Goal: Transaction & Acquisition: Purchase product/service

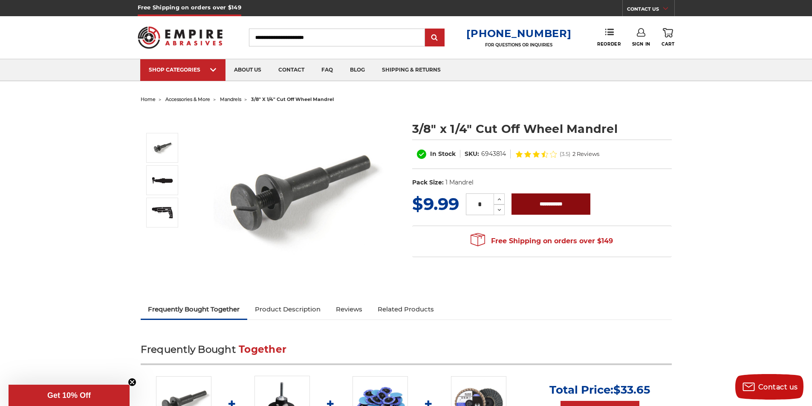
click at [535, 206] on input "**********" at bounding box center [551, 204] width 79 height 21
type input "**********"
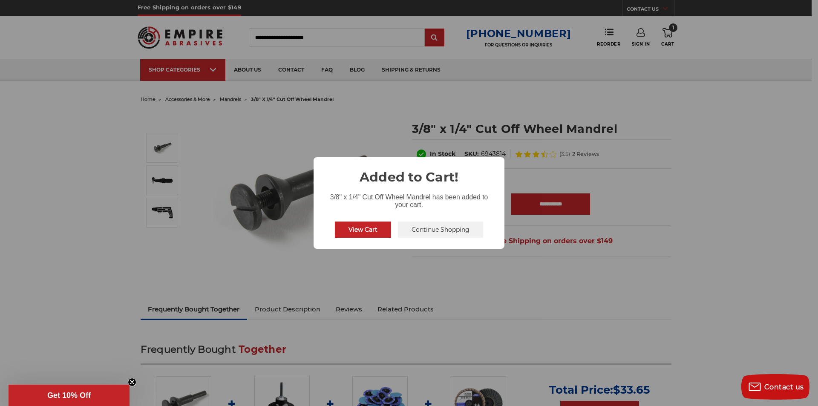
click at [356, 241] on div "View Cart No Continue Shopping" at bounding box center [409, 229] width 155 height 23
drag, startPoint x: 360, startPoint y: 235, endPoint x: 369, endPoint y: 232, distance: 9.7
click at [360, 234] on button "View Cart" at bounding box center [363, 230] width 56 height 16
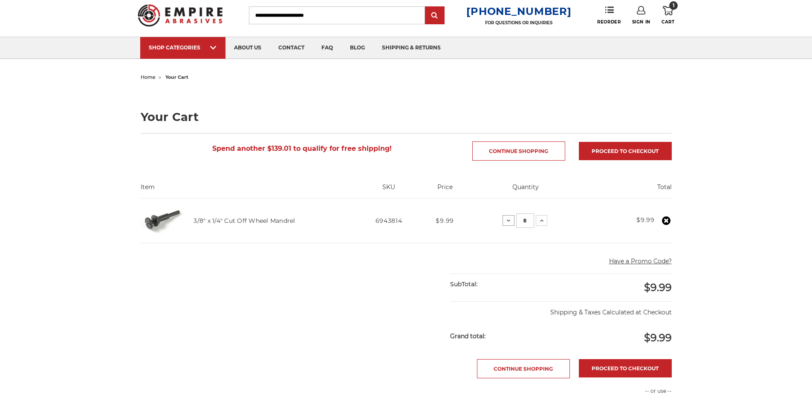
scroll to position [43, 0]
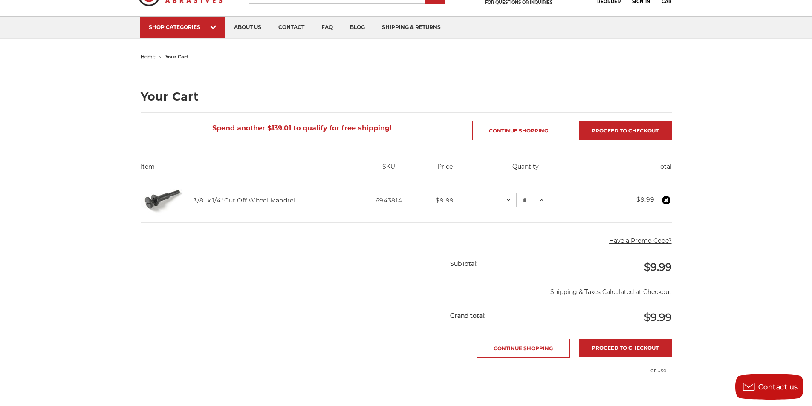
click at [536, 200] on button "Increase Quantity:" at bounding box center [542, 200] width 12 height 10
click at [618, 352] on link "Proceed to checkout" at bounding box center [625, 348] width 93 height 18
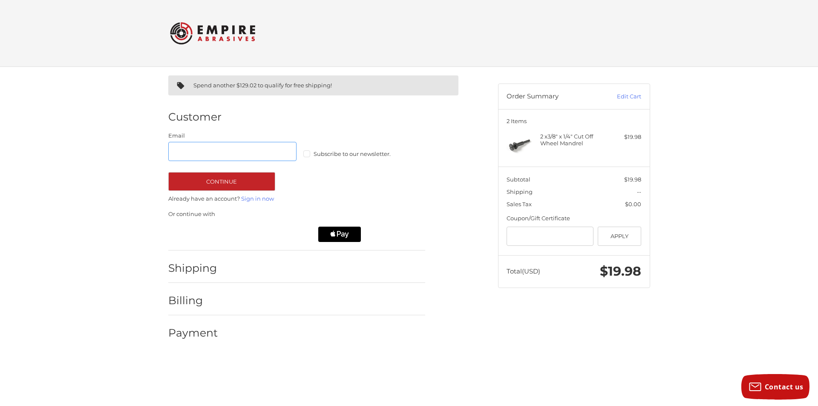
click at [255, 150] on input "Email" at bounding box center [232, 151] width 129 height 19
type input "**********"
click at [260, 179] on button "Continue" at bounding box center [221, 181] width 107 height 19
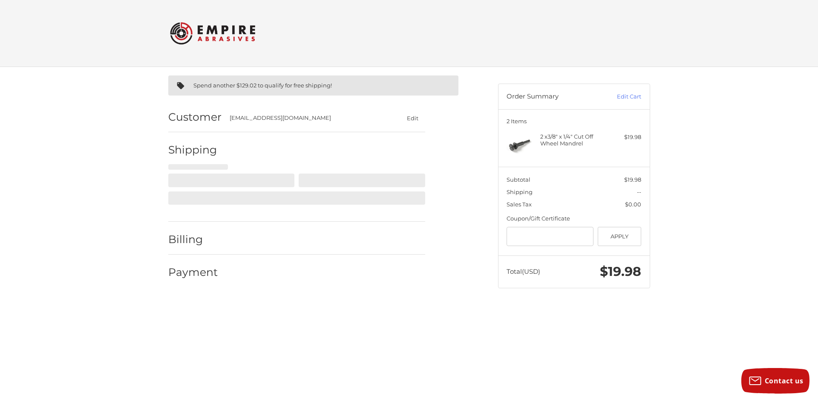
select select "**"
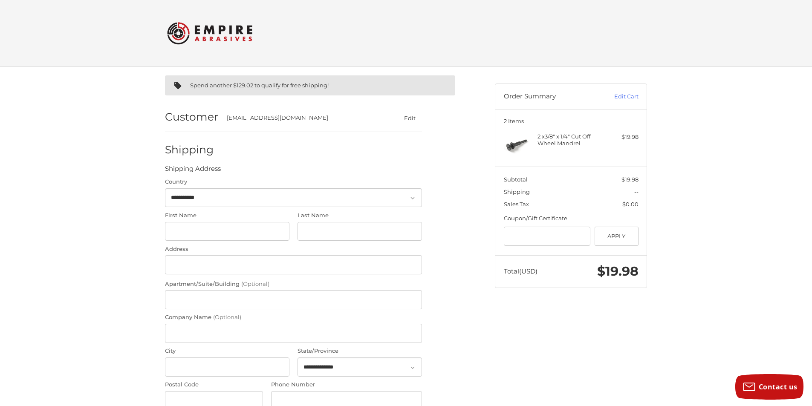
click at [205, 35] on img at bounding box center [209, 33] width 85 height 33
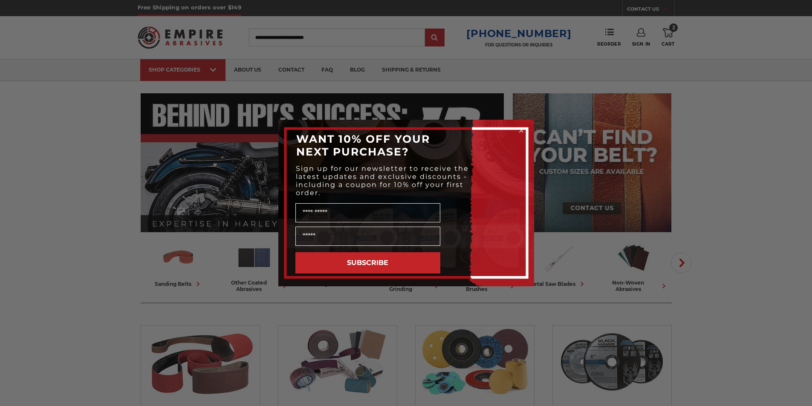
type input "**********"
click at [639, 35] on div "Close dialog WANT 10% OFF YOUR NEXT PURCHASE? Sign up for our newsletter to rec…" at bounding box center [406, 203] width 812 height 406
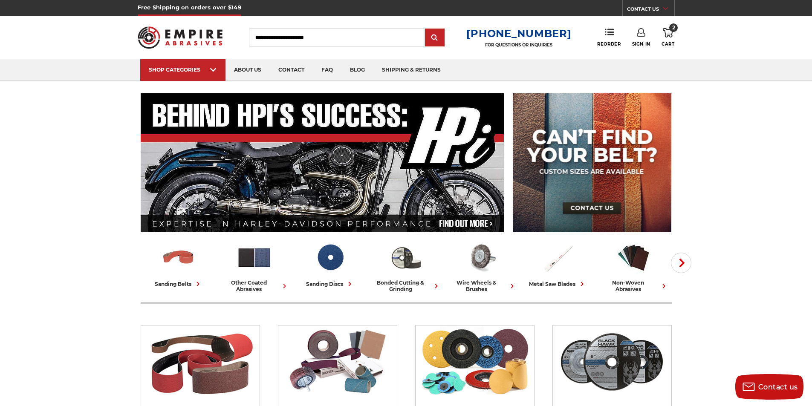
click at [640, 37] on link "Sign In" at bounding box center [641, 37] width 18 height 19
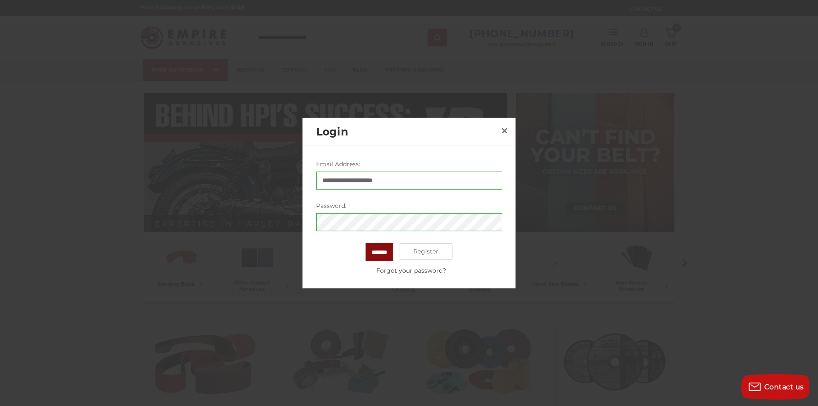
click at [366, 252] on input "*******" at bounding box center [380, 252] width 28 height 18
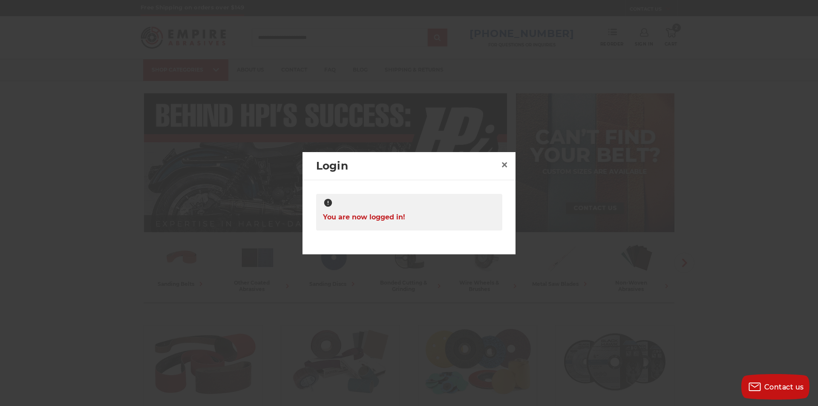
click at [454, 190] on div "**********" at bounding box center [409, 214] width 213 height 68
click at [638, 82] on div at bounding box center [409, 203] width 818 height 406
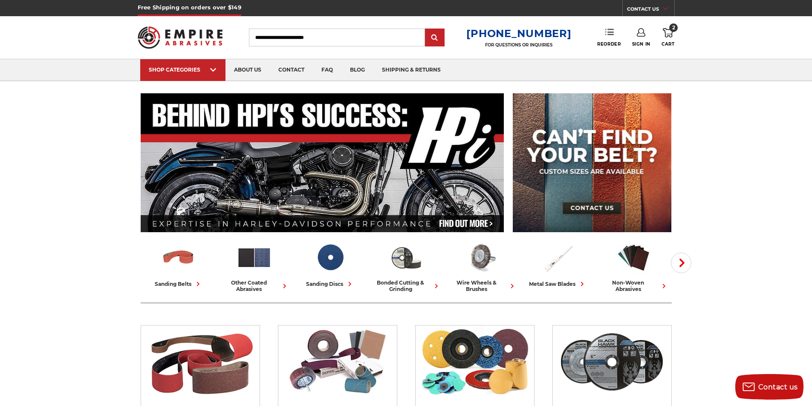
click at [617, 39] on link "Reorder" at bounding box center [608, 37] width 23 height 18
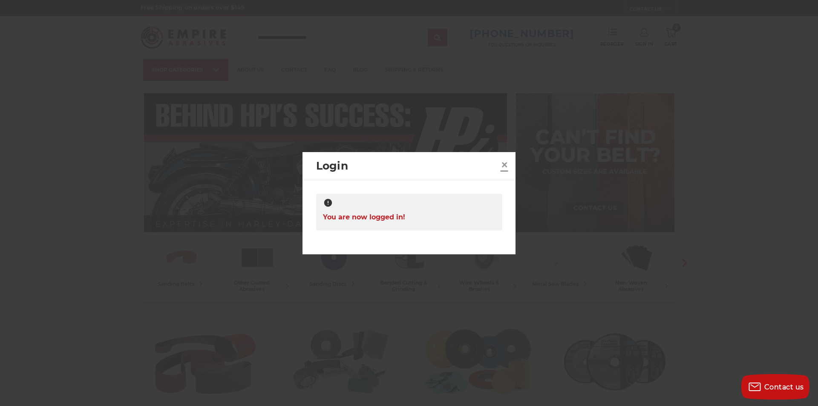
click at [499, 165] on link "×" at bounding box center [505, 165] width 14 height 14
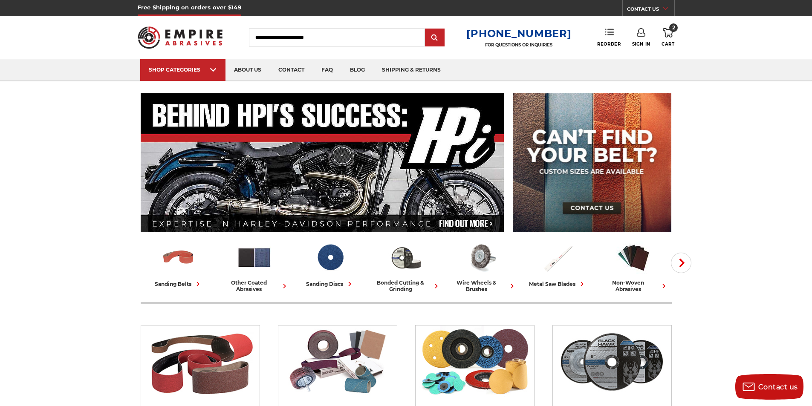
click at [606, 38] on link "Reorder" at bounding box center [608, 37] width 23 height 18
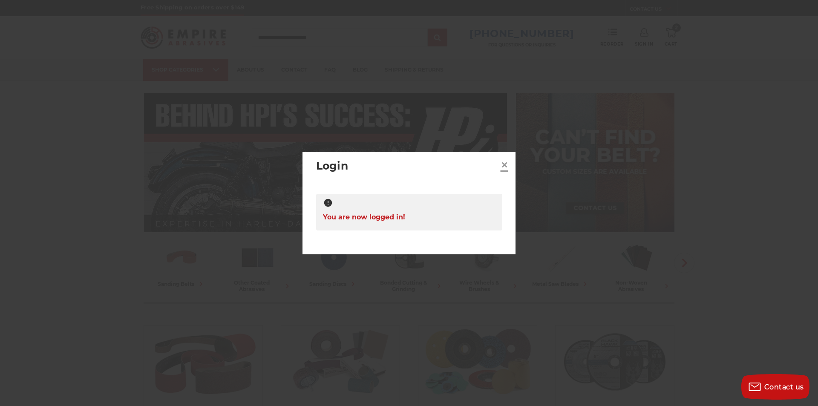
click at [510, 169] on link "×" at bounding box center [505, 165] width 14 height 14
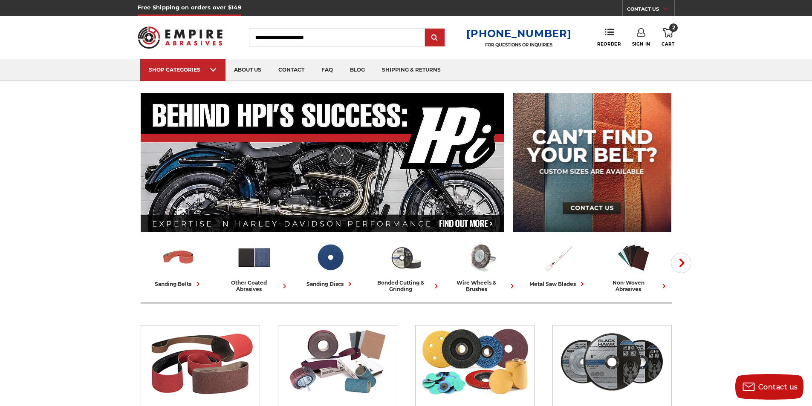
click at [643, 30] on use at bounding box center [641, 32] width 9 height 9
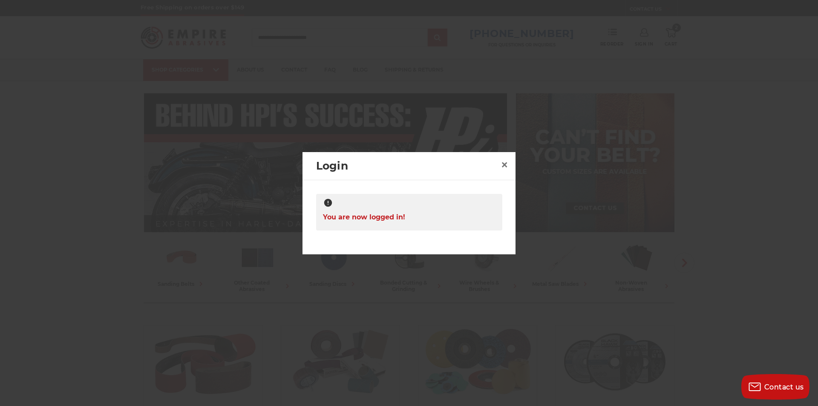
click at [687, 133] on div at bounding box center [409, 203] width 818 height 406
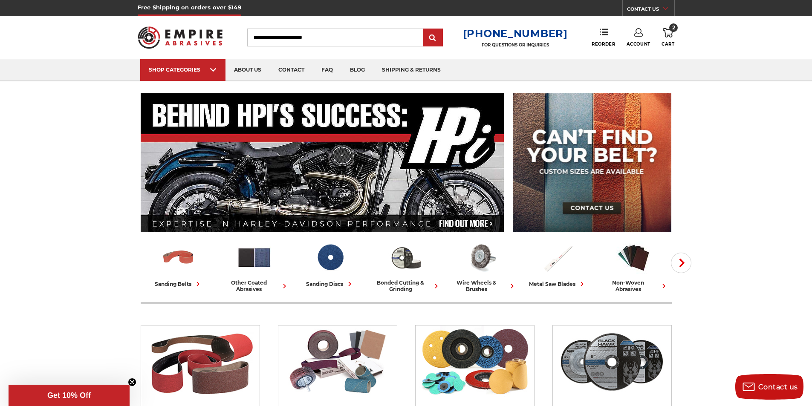
click at [633, 36] on link "Account" at bounding box center [639, 37] width 24 height 19
click at [634, 58] on link "Account" at bounding box center [638, 55] width 61 height 16
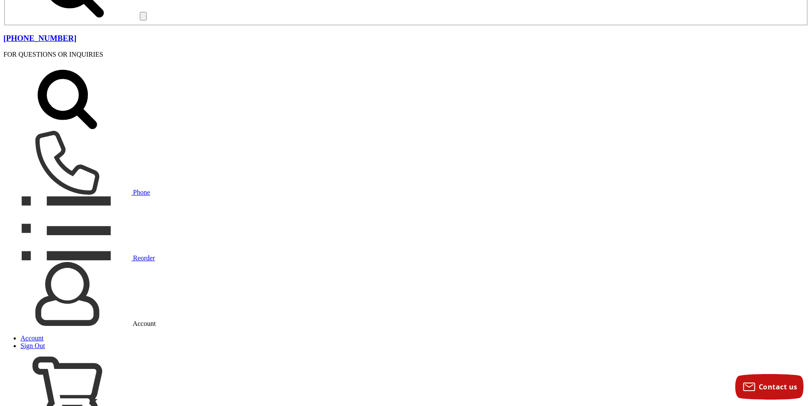
scroll to position [420, 0]
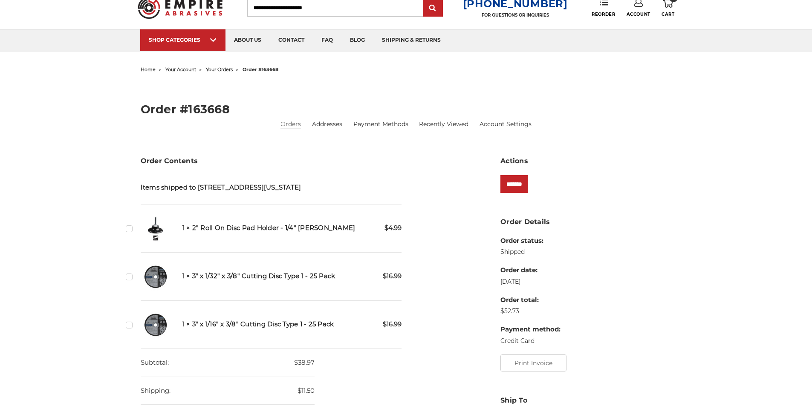
scroll to position [85, 0]
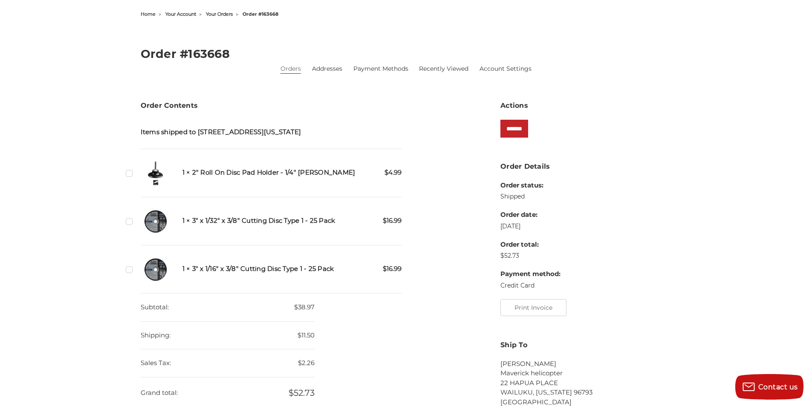
click at [197, 176] on h5 "1 × 2" Roll On Disc Pad Holder - 1/4" Shank" at bounding box center [292, 173] width 220 height 10
click at [154, 172] on img at bounding box center [156, 173] width 30 height 30
click at [153, 172] on img at bounding box center [156, 173] width 30 height 30
click at [156, 176] on img at bounding box center [156, 173] width 30 height 30
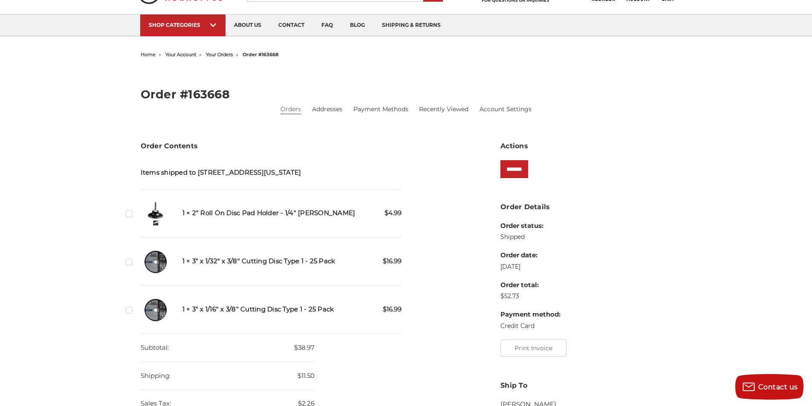
scroll to position [0, 0]
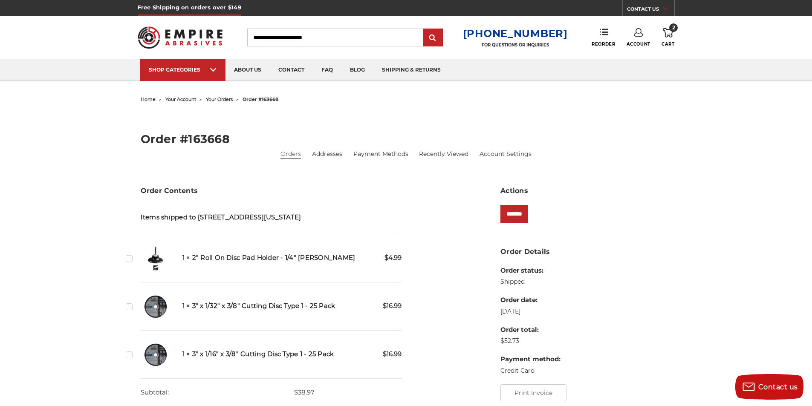
click at [692, 35] on header "Free Shipping on orders over $149 CONTACT US Monday - Friday (excluding holiday…" at bounding box center [406, 40] width 812 height 81
click at [671, 38] on link "2 Cart" at bounding box center [668, 37] width 13 height 19
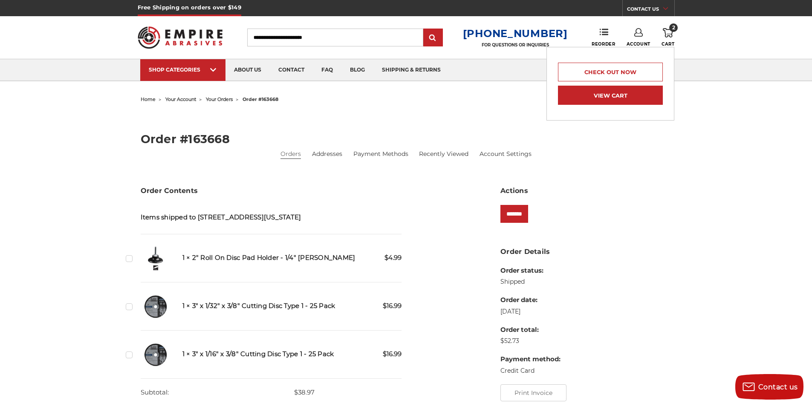
click at [613, 92] on link "View Cart" at bounding box center [610, 95] width 105 height 19
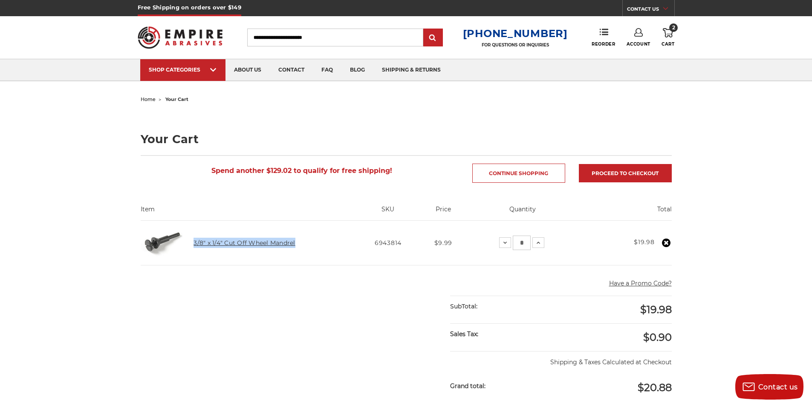
drag, startPoint x: 292, startPoint y: 248, endPoint x: 194, endPoint y: 243, distance: 99.0
click at [194, 243] on td "3/8" x 1/4" Cut Off Wheel Mandrel" at bounding box center [270, 243] width 171 height 45
copy link "3/8" x 1/4" Cut Off Wheel Mandrel"
click at [604, 37] on link "Reorder" at bounding box center [603, 37] width 23 height 18
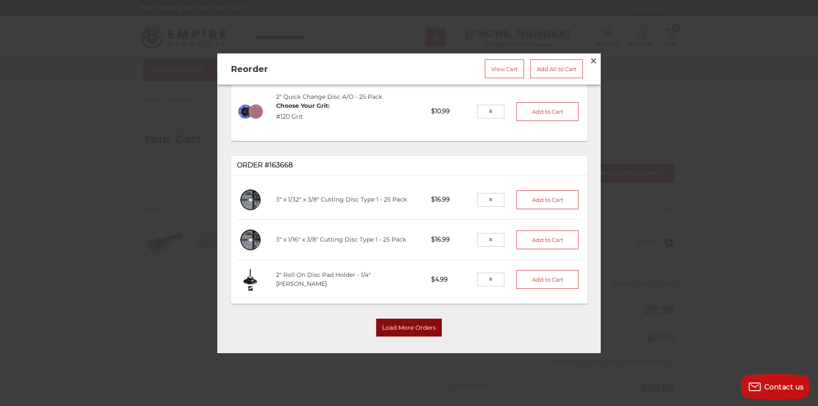
click at [391, 320] on button "Load More Orders" at bounding box center [409, 328] width 66 height 18
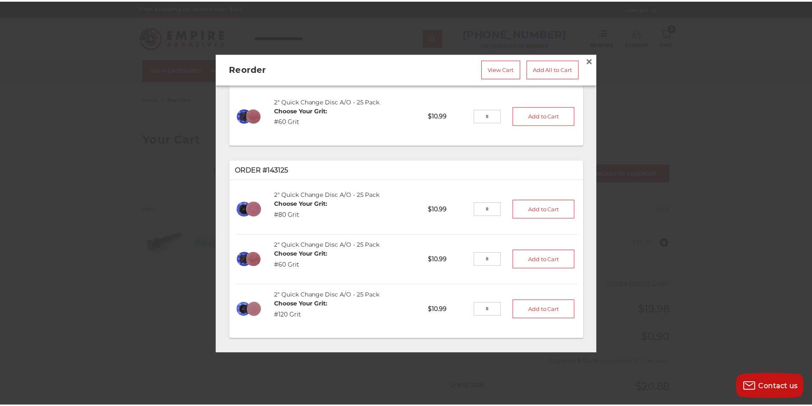
scroll to position [442, 0]
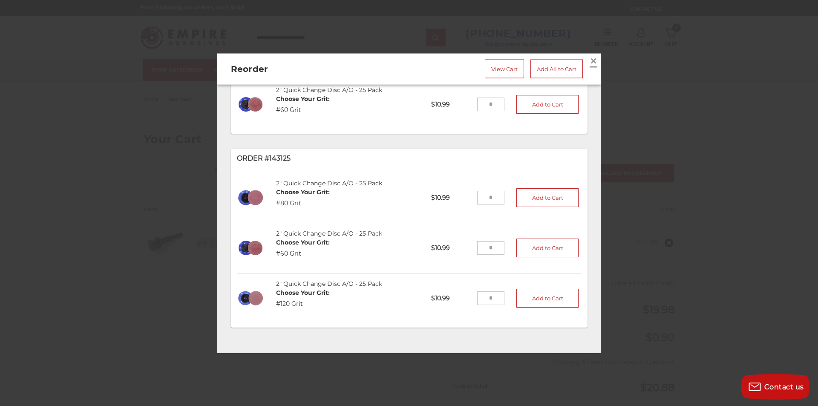
click at [590, 61] on span "×" at bounding box center [594, 60] width 8 height 17
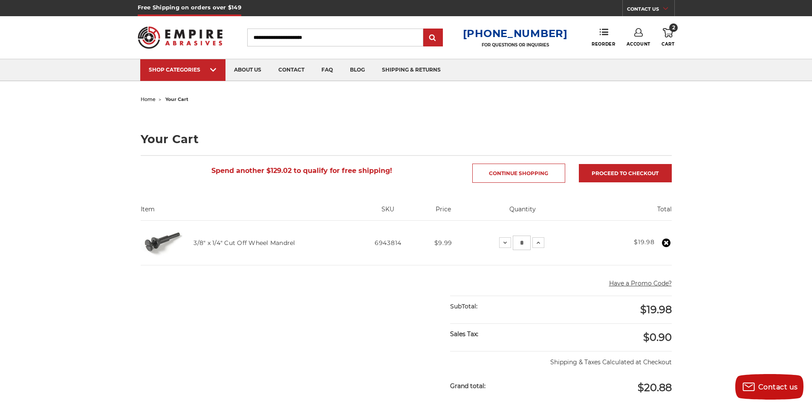
click at [271, 35] on input "Search" at bounding box center [335, 38] width 176 height 18
type input "*****"
click at [425, 29] on input "submit" at bounding box center [433, 37] width 17 height 17
